Goal: Transaction & Acquisition: Book appointment/travel/reservation

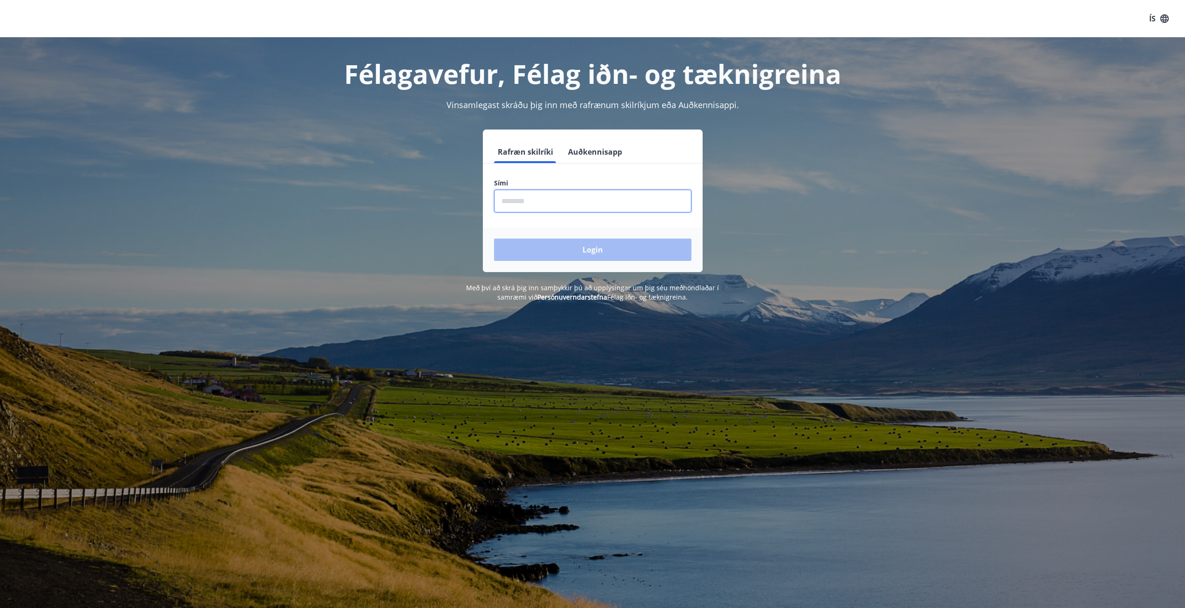
click at [577, 203] on input "phone" at bounding box center [592, 201] width 197 height 23
type input "********"
click at [631, 251] on button "Login" at bounding box center [592, 249] width 197 height 22
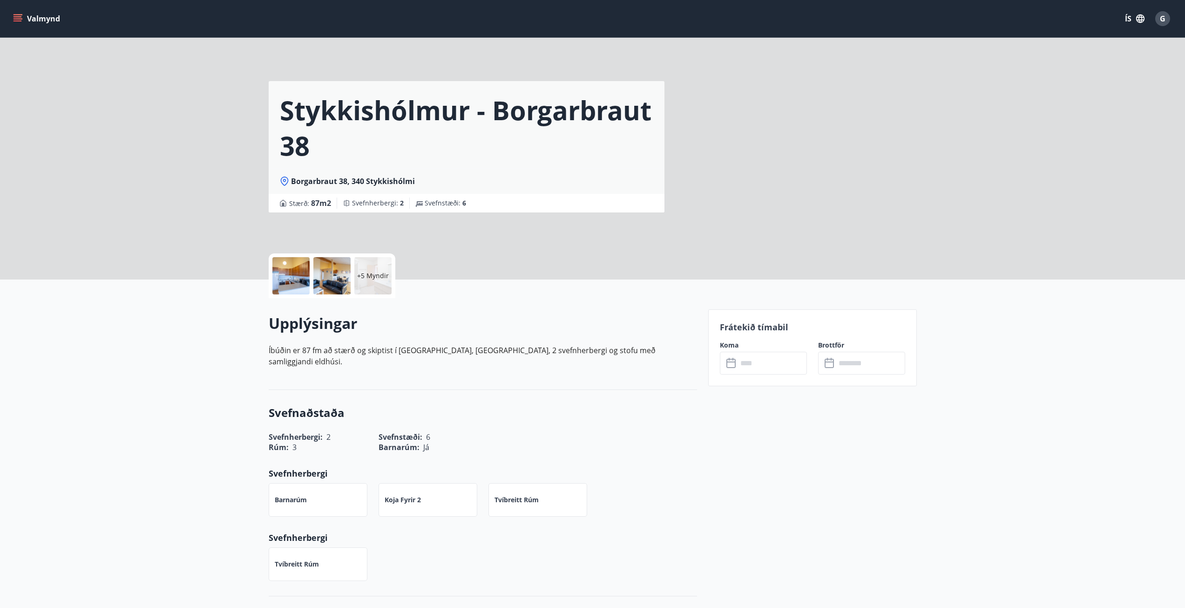
click at [760, 359] on input "text" at bounding box center [772, 363] width 69 height 23
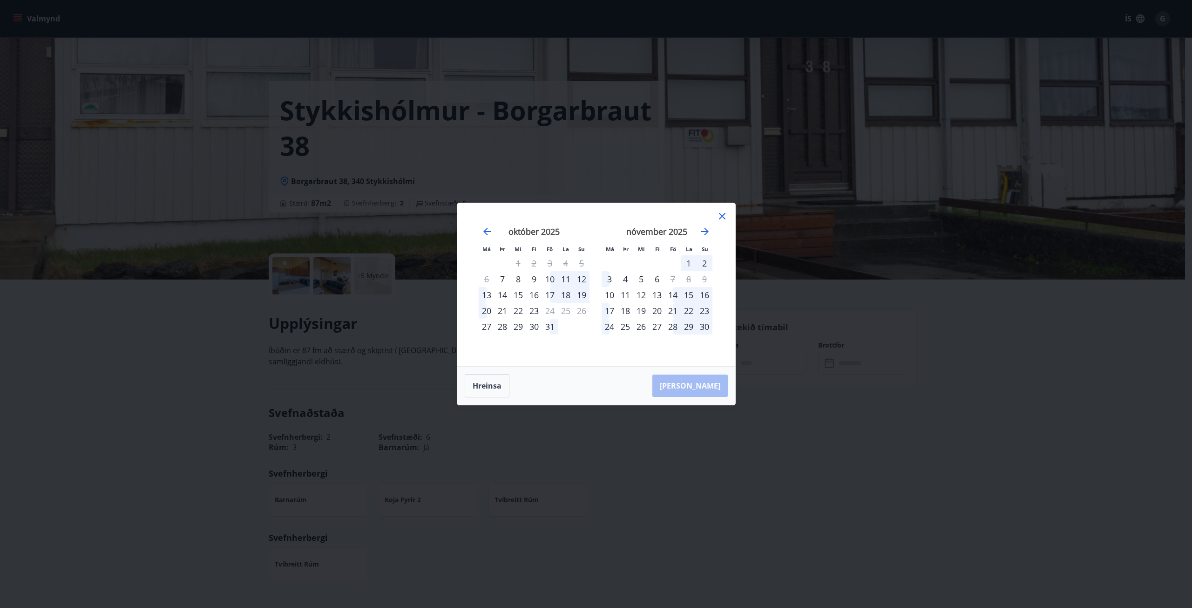
click at [553, 294] on div "17" at bounding box center [550, 295] width 16 height 16
click at [489, 310] on div "20" at bounding box center [487, 311] width 16 height 16
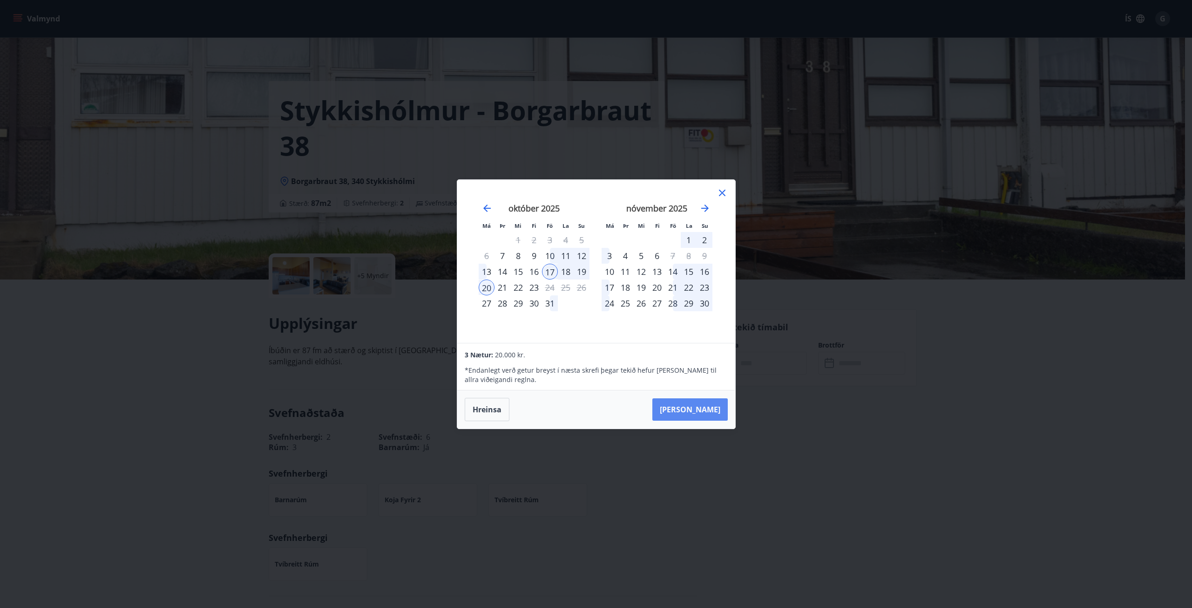
click at [703, 415] on button "Taka Frá" at bounding box center [689, 409] width 75 height 22
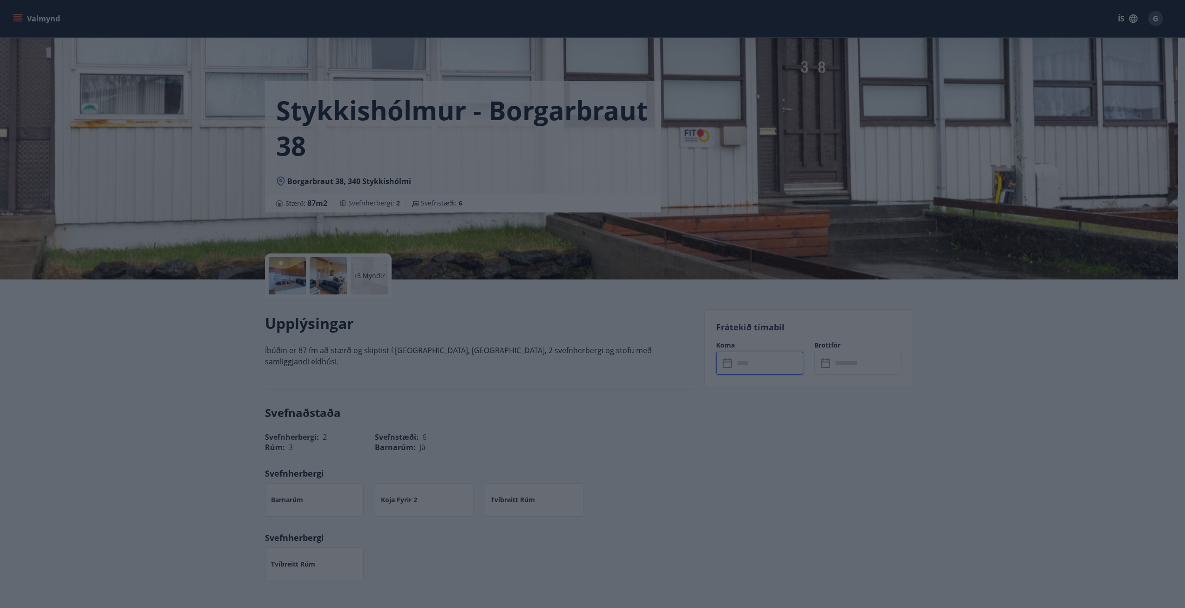
type input "******"
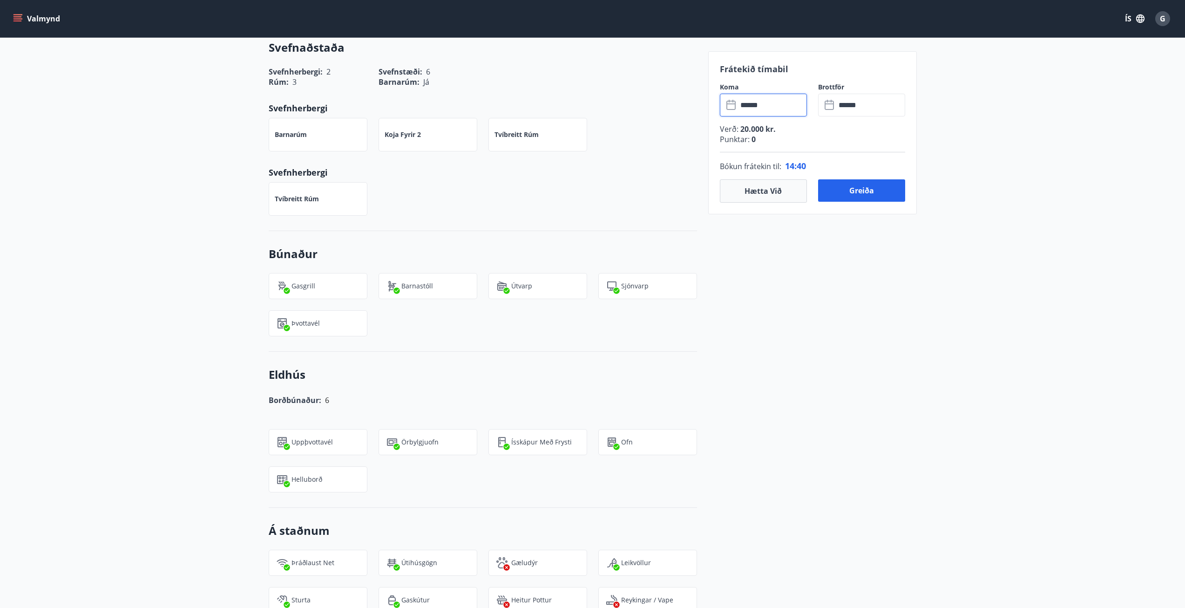
scroll to position [152, 0]
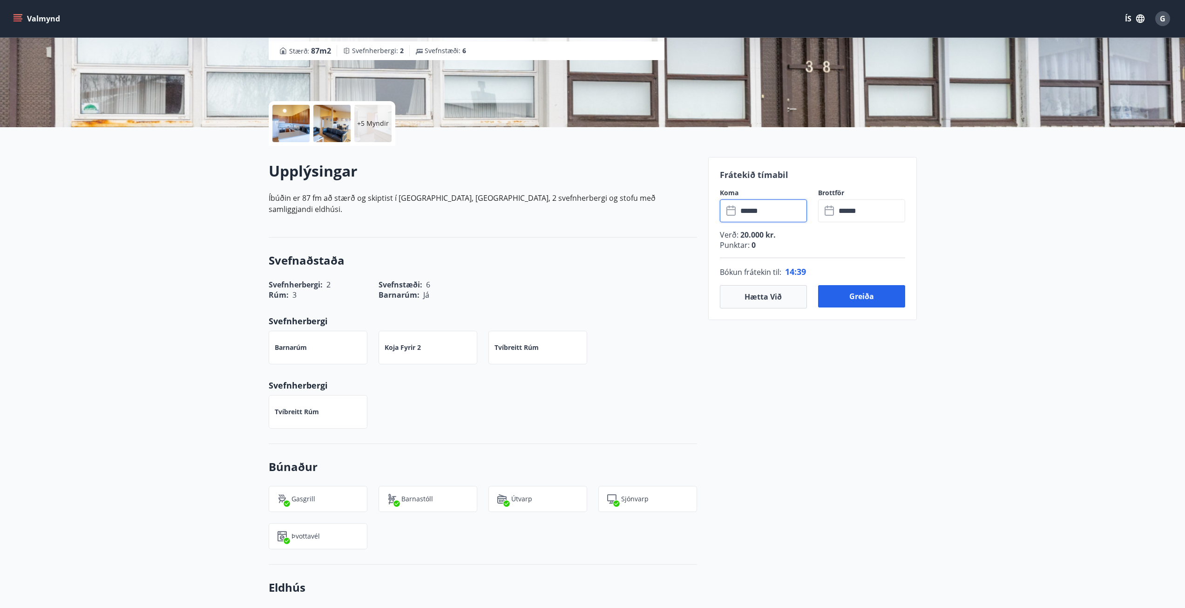
click at [376, 126] on p "+5 Myndir" at bounding box center [373, 123] width 32 height 9
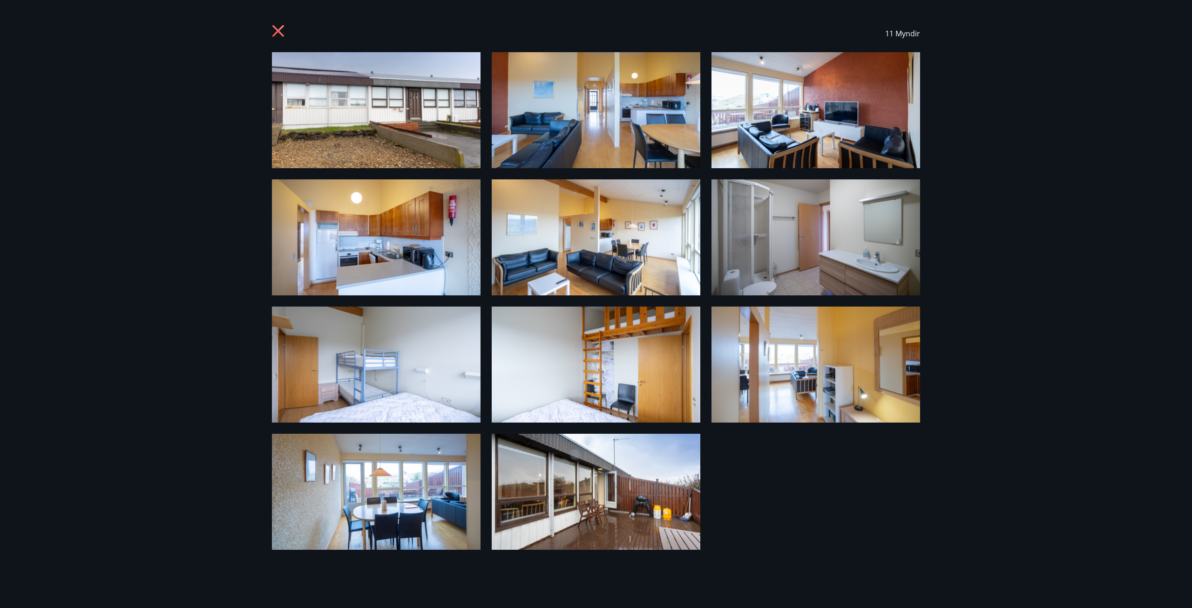
click at [278, 29] on icon at bounding box center [279, 32] width 15 height 15
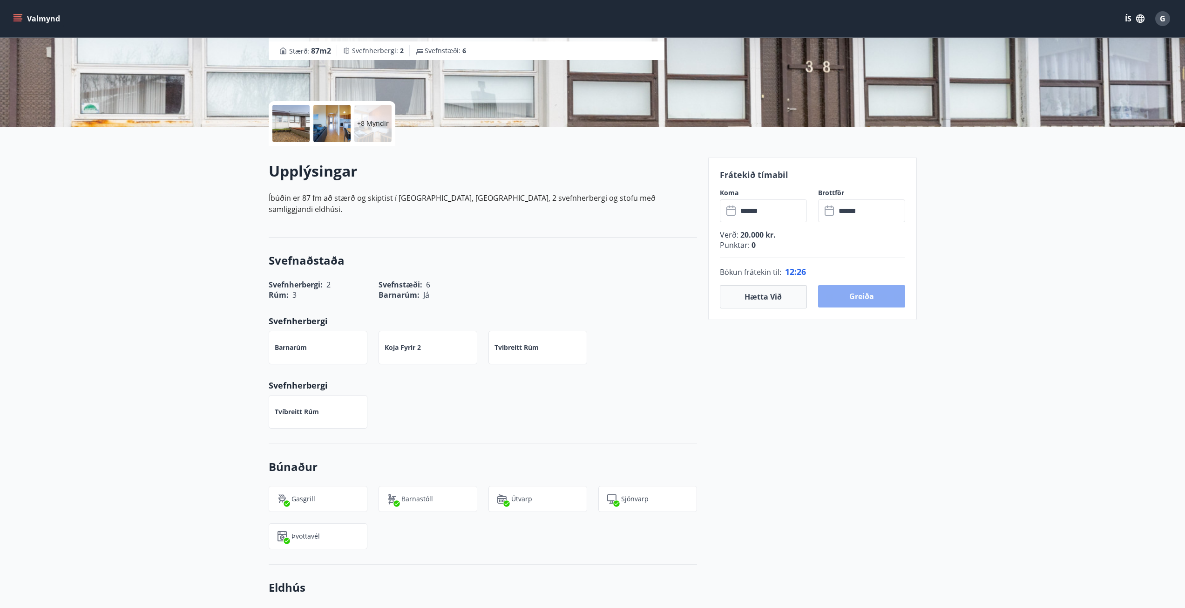
click at [885, 299] on button "Greiða" at bounding box center [861, 296] width 87 height 22
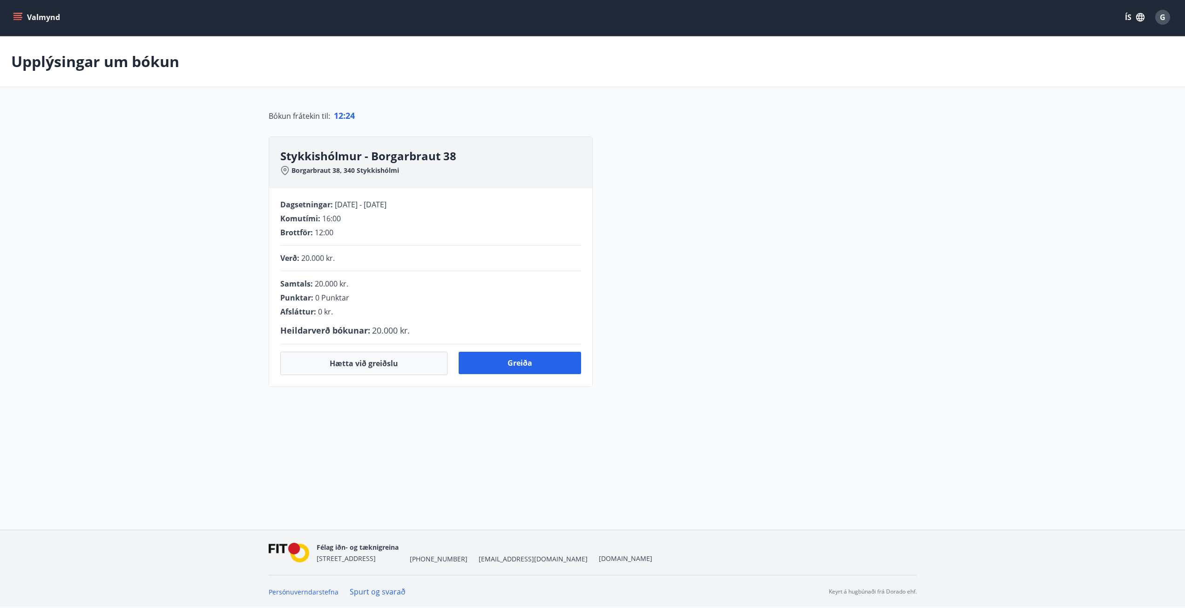
scroll to position [8, 0]
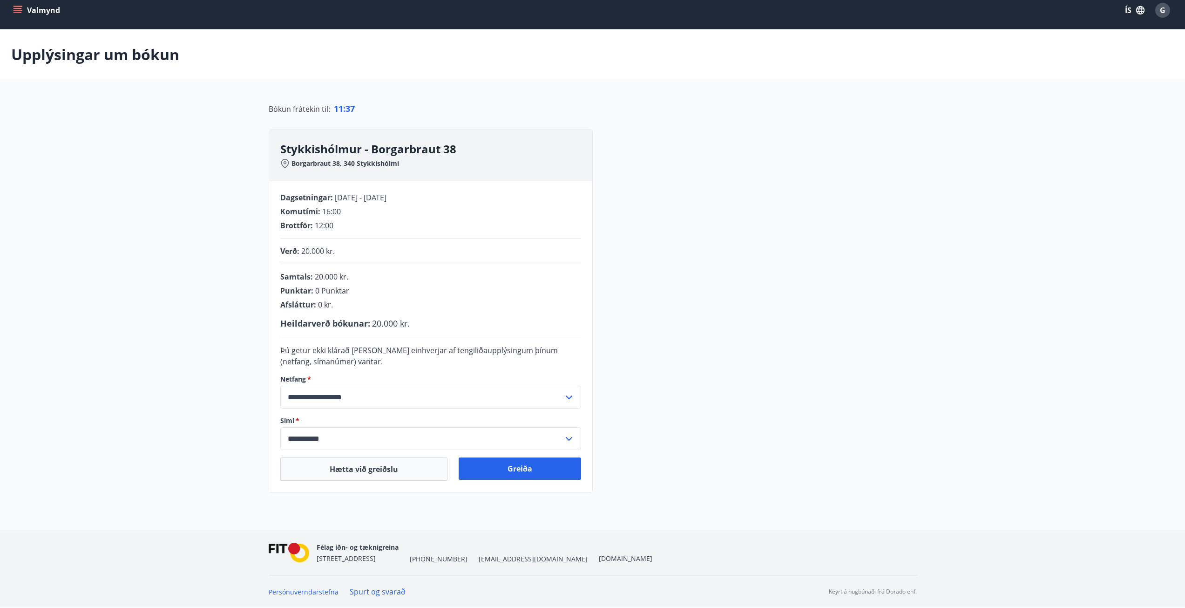
click at [577, 401] on div "**********" at bounding box center [430, 397] width 301 height 23
click at [401, 354] on span "Þú getur ekki klárað kaupin ef einhverjar af tengiliðaupplýsingum þínum (netfan…" at bounding box center [419, 355] width 278 height 21
click at [516, 465] on button "Greiða" at bounding box center [520, 468] width 122 height 22
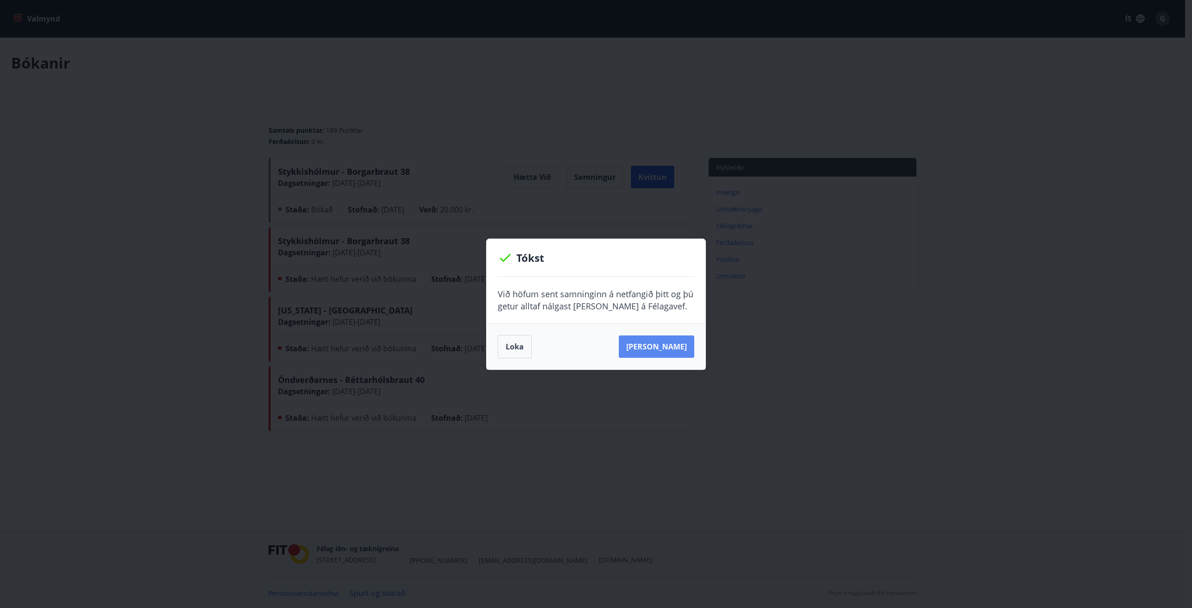
click at [653, 344] on button "[PERSON_NAME]" at bounding box center [656, 346] width 75 height 22
click at [522, 350] on button "Loka" at bounding box center [515, 346] width 34 height 23
